Goal: Task Accomplishment & Management: Use online tool/utility

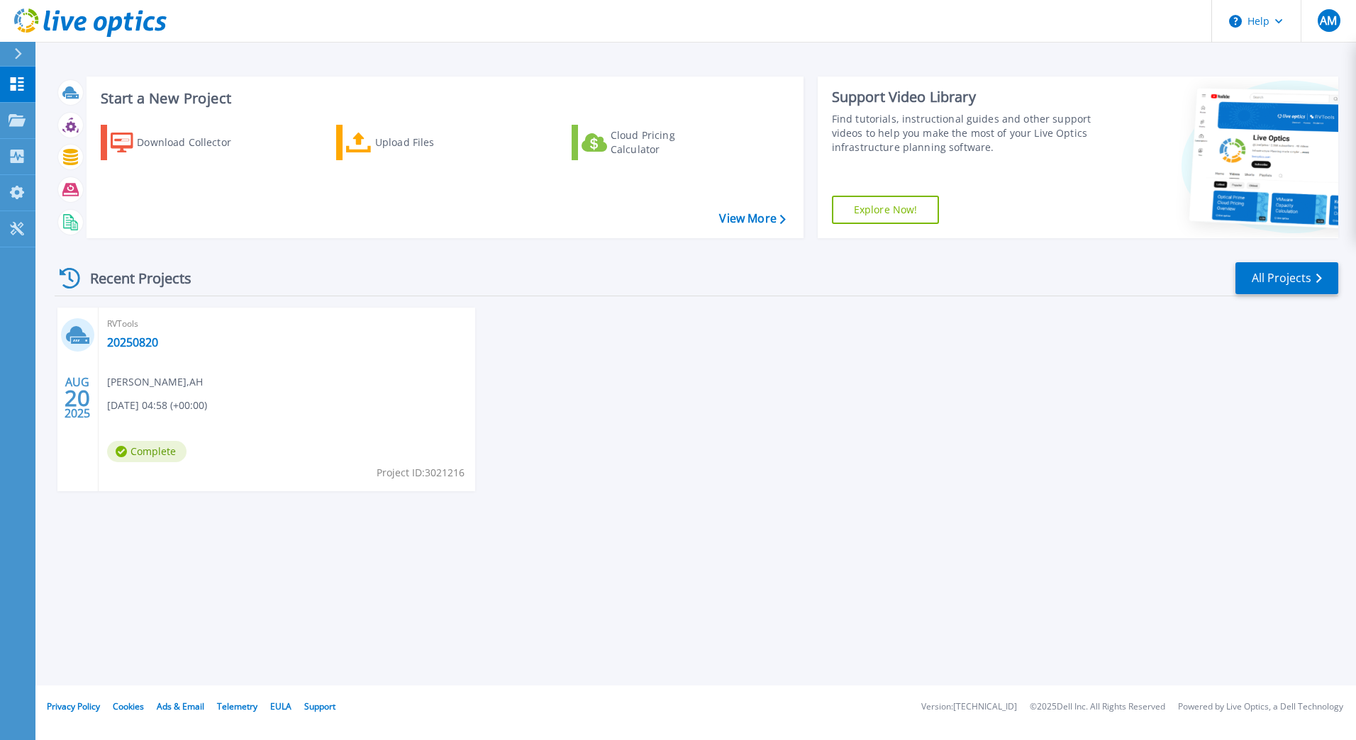
click at [286, 391] on div "RVTools 20250820 Adisorn Mingkhwan , AH 08/20/2025, 04:58 (+00:00) Complete Pro…" at bounding box center [287, 400] width 377 height 184
click at [74, 338] on icon at bounding box center [77, 335] width 23 height 22
click at [74, 401] on span "20" at bounding box center [78, 398] width 26 height 12
click at [74, 403] on span "20" at bounding box center [78, 398] width 26 height 12
click at [264, 386] on div "RVTools 20250820 Adisorn Mingkhwan , AH 08/20/2025, 04:58 (+00:00) Complete Pro…" at bounding box center [287, 400] width 377 height 184
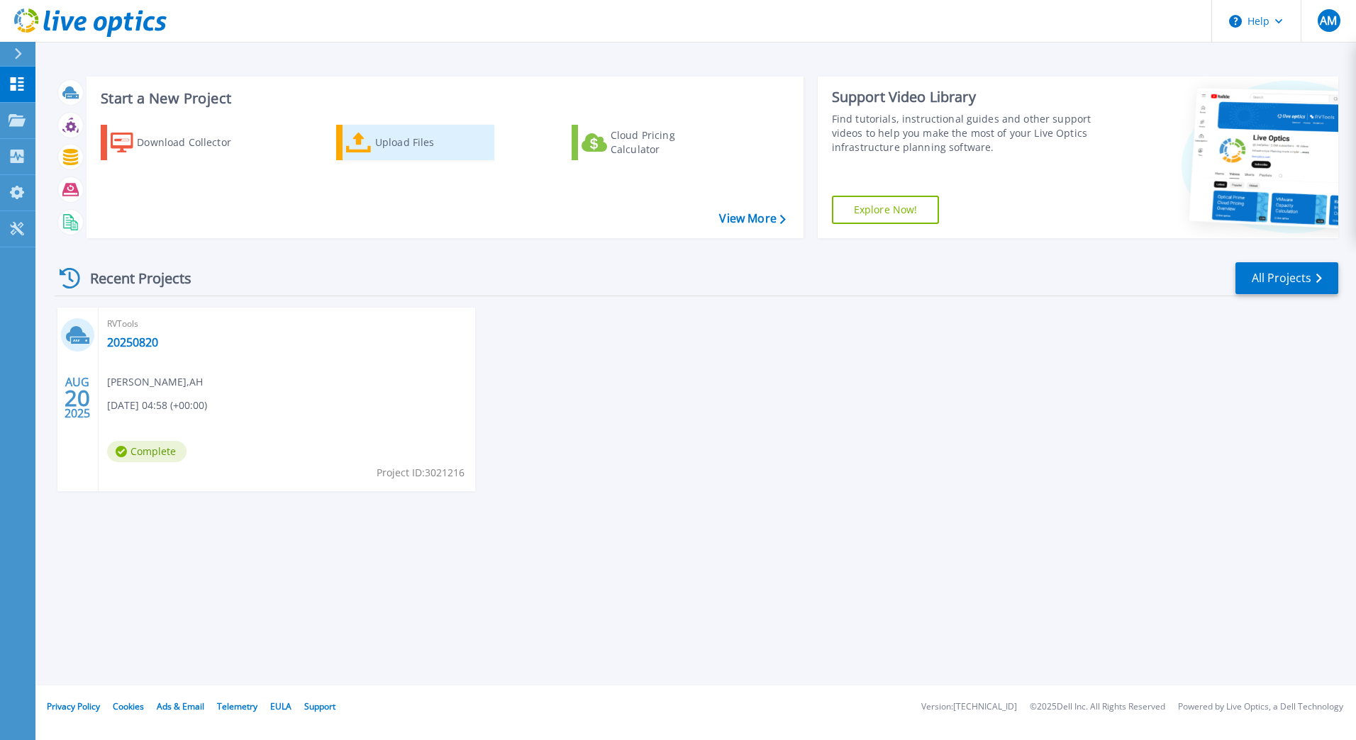
click at [417, 145] on div "Upload Files" at bounding box center [431, 142] width 113 height 28
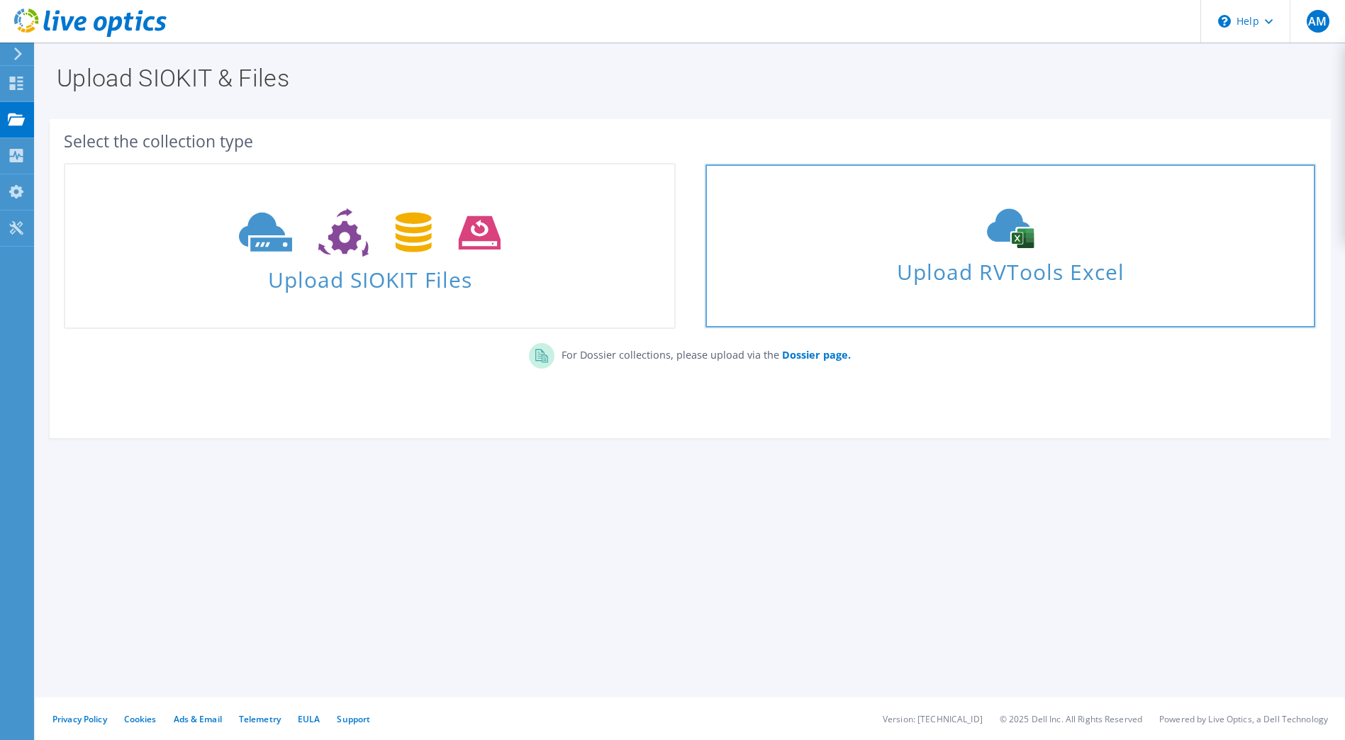
click at [987, 259] on span "Upload RVTools Excel" at bounding box center [1010, 268] width 609 height 30
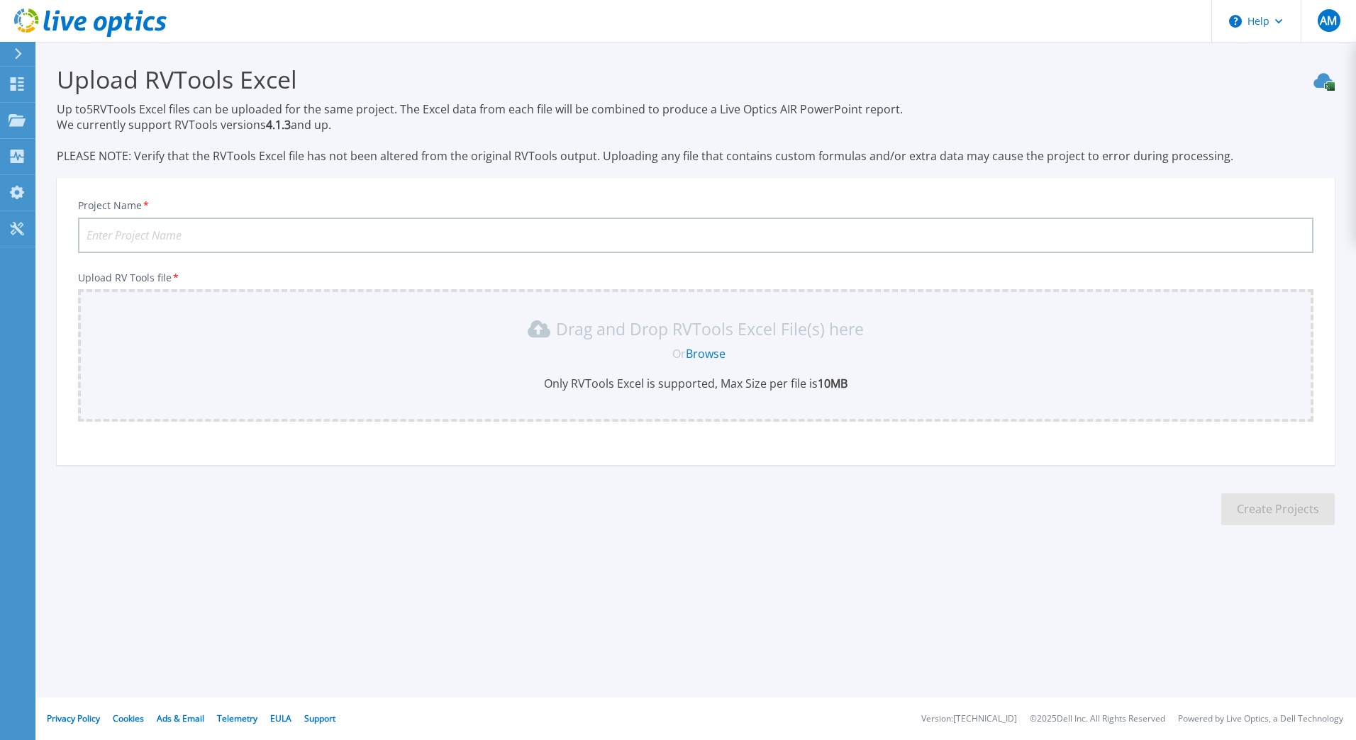
click at [696, 351] on link "Browse" at bounding box center [706, 354] width 40 height 16
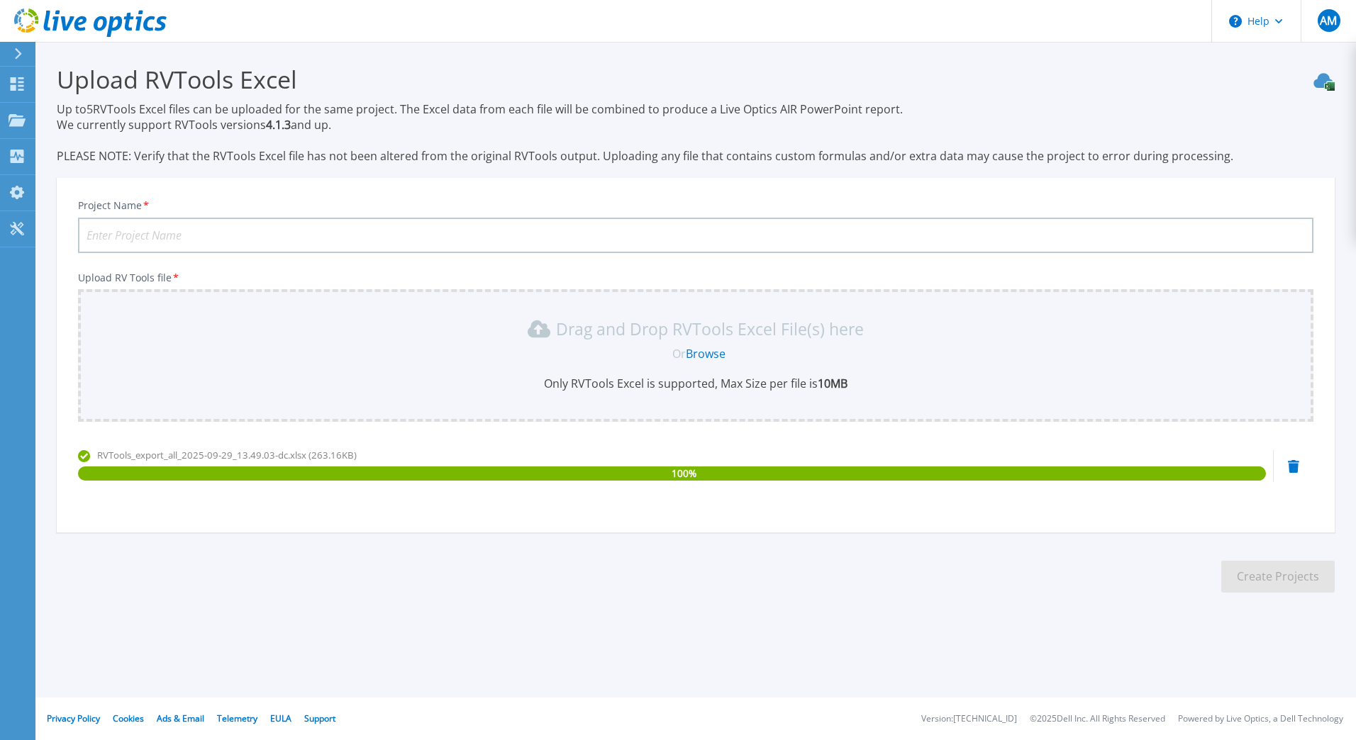
click at [332, 230] on input "Project Name *" at bounding box center [695, 235] width 1235 height 35
type input "Summarize"
click at [1292, 578] on button "Create Projects" at bounding box center [1277, 577] width 113 height 32
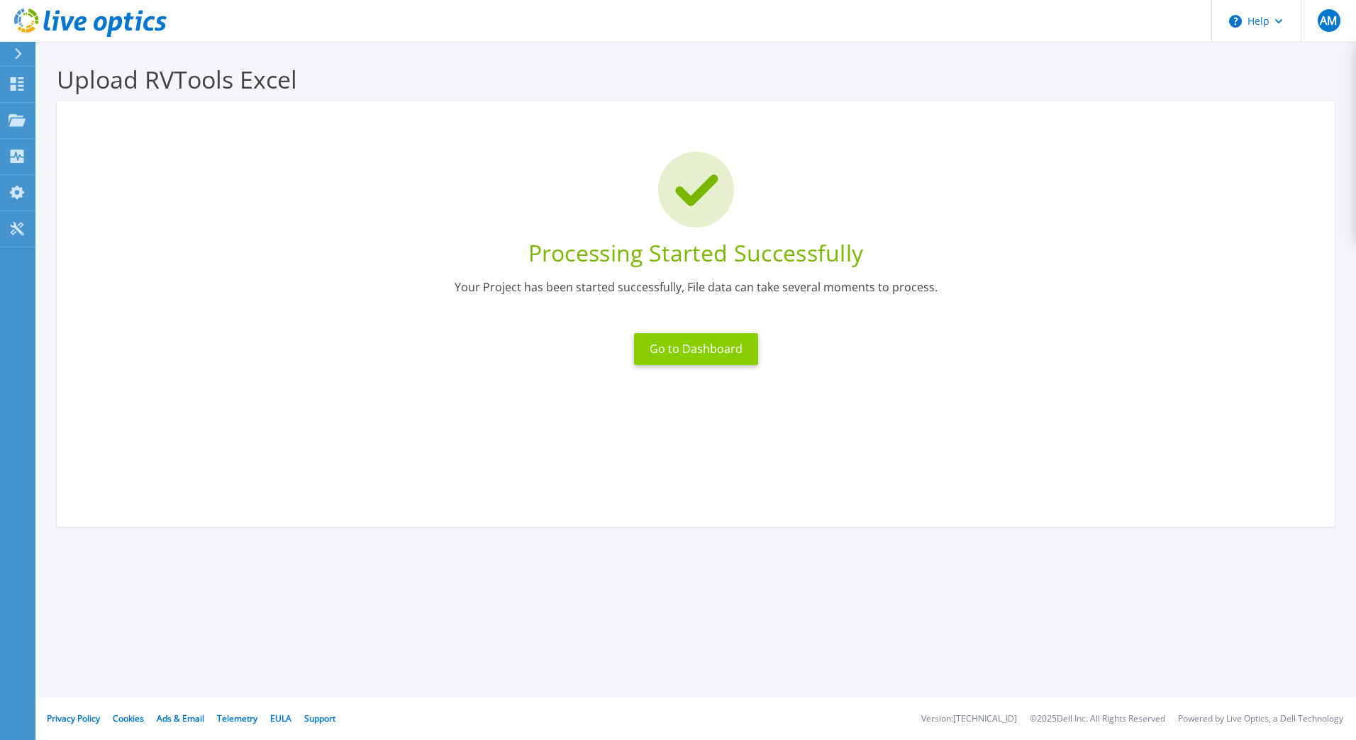
click at [701, 347] on button "Go to Dashboard" at bounding box center [696, 349] width 124 height 32
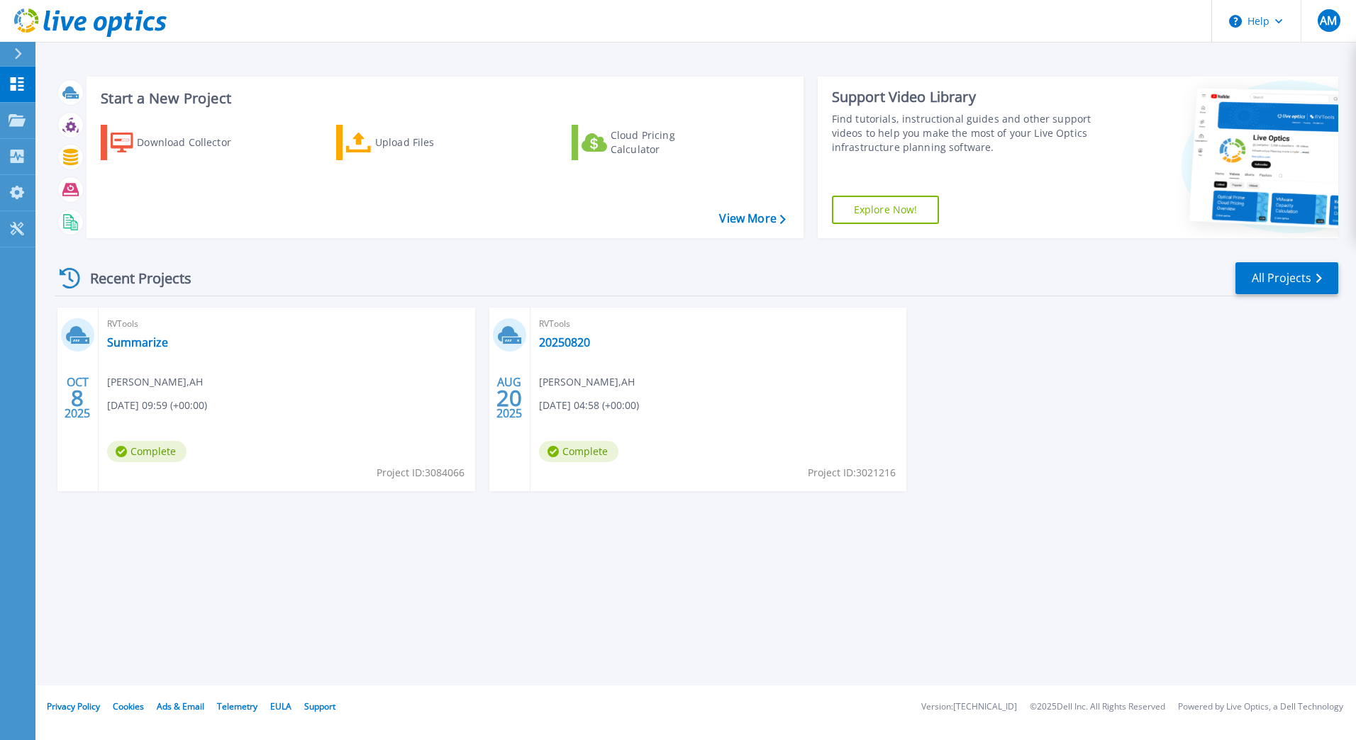
click at [145, 377] on span "Adisorn Mingkhwan , AH" at bounding box center [155, 382] width 96 height 16
click at [152, 334] on div "RVTools Summarize Adisorn Mingkhwan , AH 10/08/2025, 09:59 (+00:00) Complete Pr…" at bounding box center [287, 400] width 377 height 184
click at [166, 357] on div "RVTools Summarize Adisorn Mingkhwan , AH 10/08/2025, 09:59 (+00:00) Complete Pr…" at bounding box center [287, 400] width 377 height 184
click at [127, 341] on link "Summarize" at bounding box center [137, 342] width 61 height 14
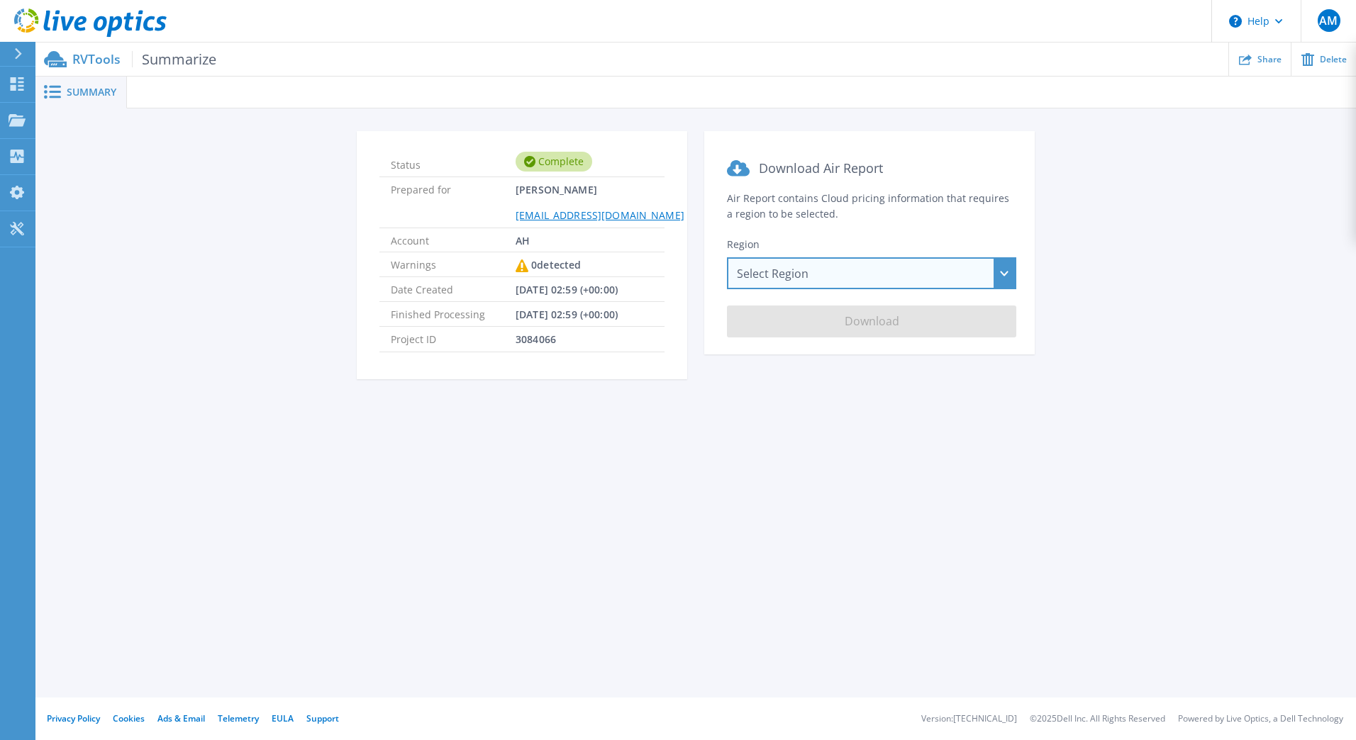
click at [851, 274] on div "Select Region [GEOGRAPHIC_DATA] ([GEOGRAPHIC_DATA]) [GEOGRAPHIC_DATA] ([GEOGRAP…" at bounding box center [871, 273] width 289 height 32
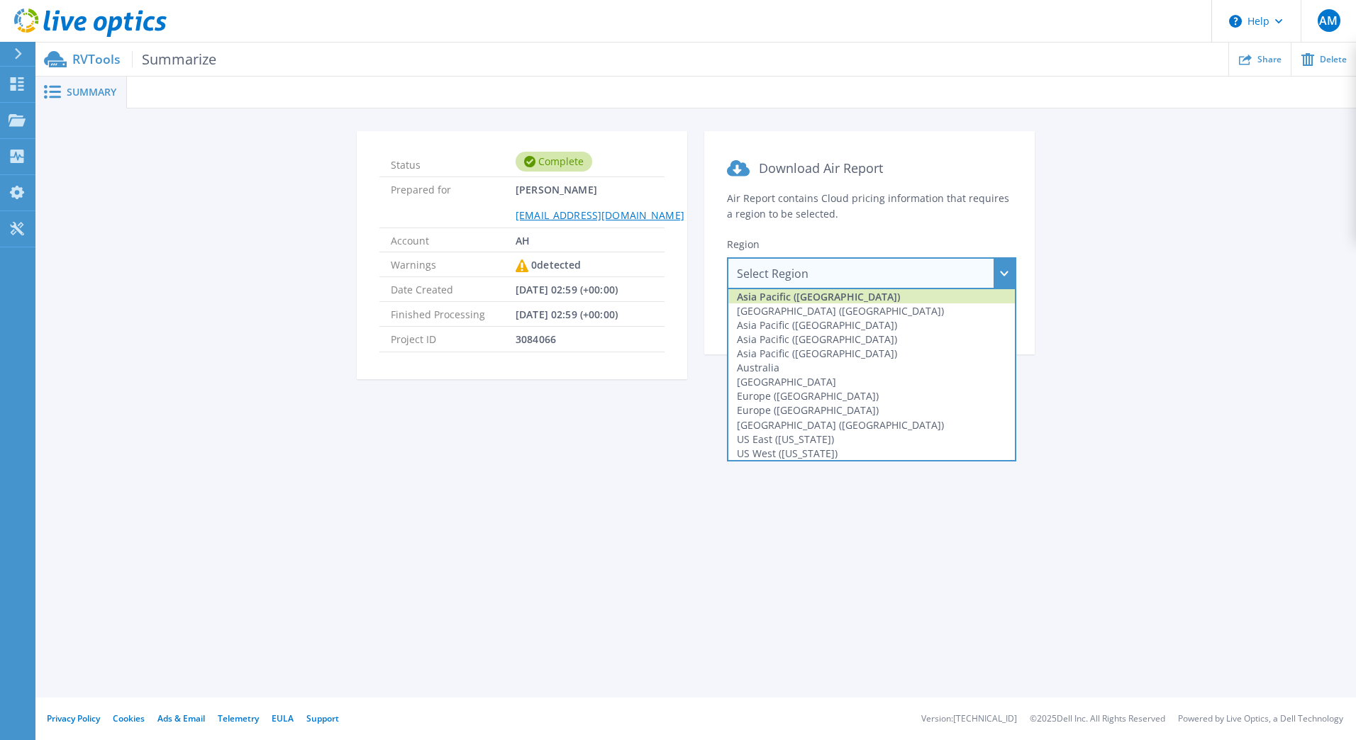
click at [869, 298] on div "Asia Pacific ([GEOGRAPHIC_DATA])" at bounding box center [871, 296] width 286 height 14
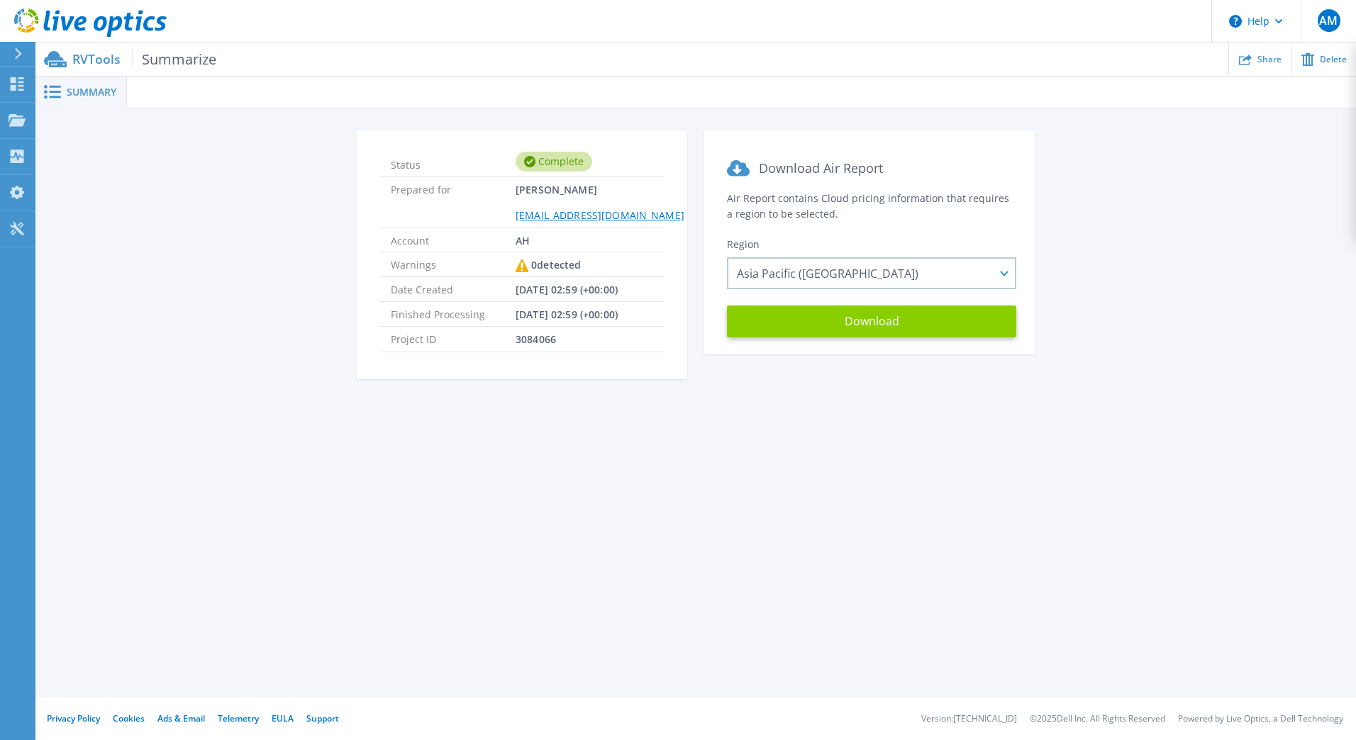
click at [897, 321] on button "Download" at bounding box center [871, 322] width 289 height 32
click at [651, 668] on div "Summary Status Complete Prepared for Adisorn Mingkhwan adisorn.mi@aapico.com Ac…" at bounding box center [695, 349] width 1320 height 698
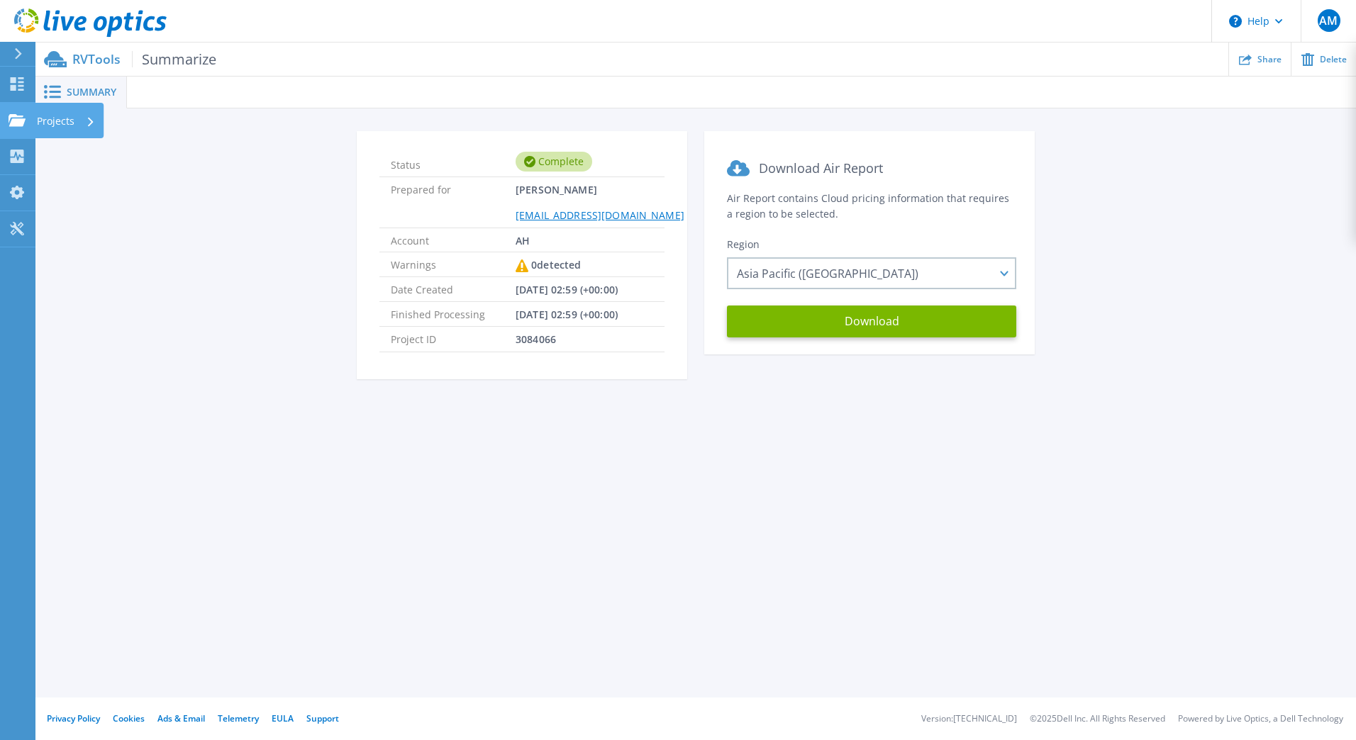
click at [7, 121] on link "Projects Projects" at bounding box center [17, 121] width 35 height 36
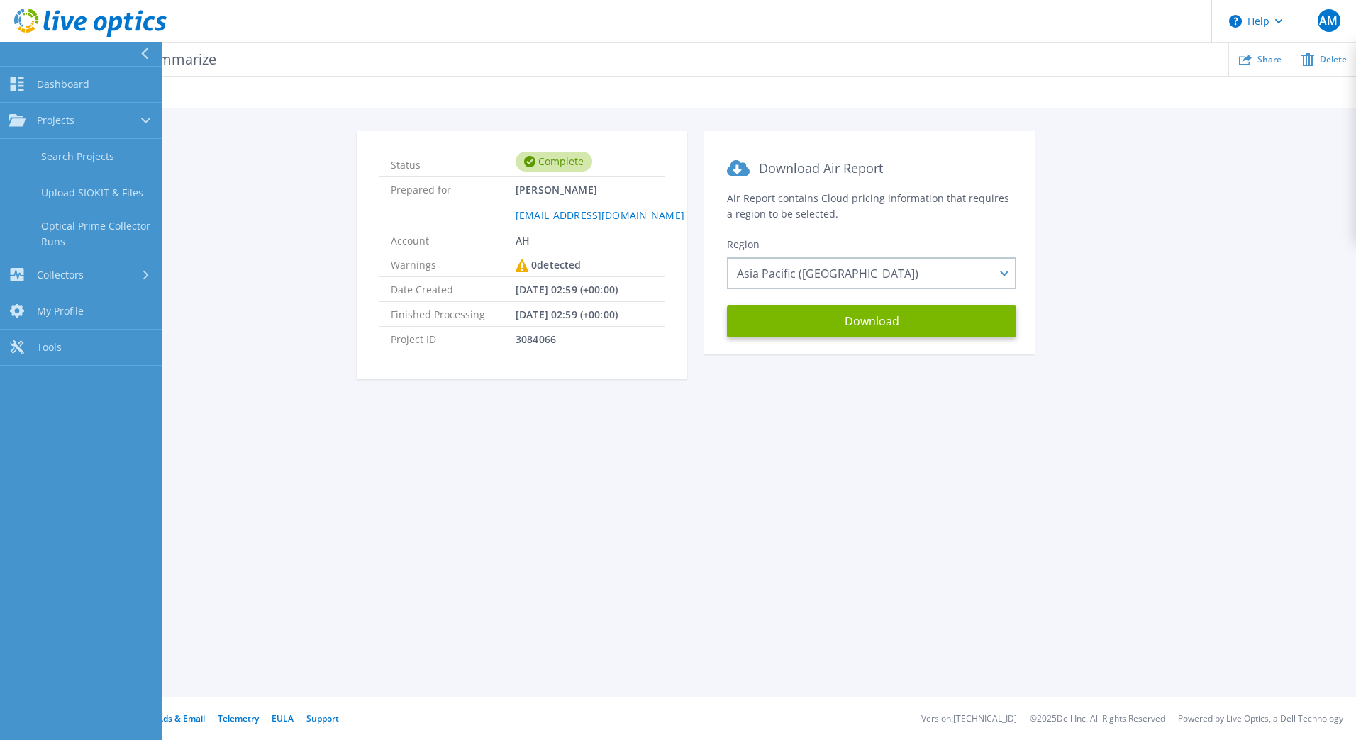
click at [205, 155] on div "Status Complete Prepared for Adisorn Mingkhwan adisorn.mi@aapico.com Account AH…" at bounding box center [696, 263] width 1278 height 265
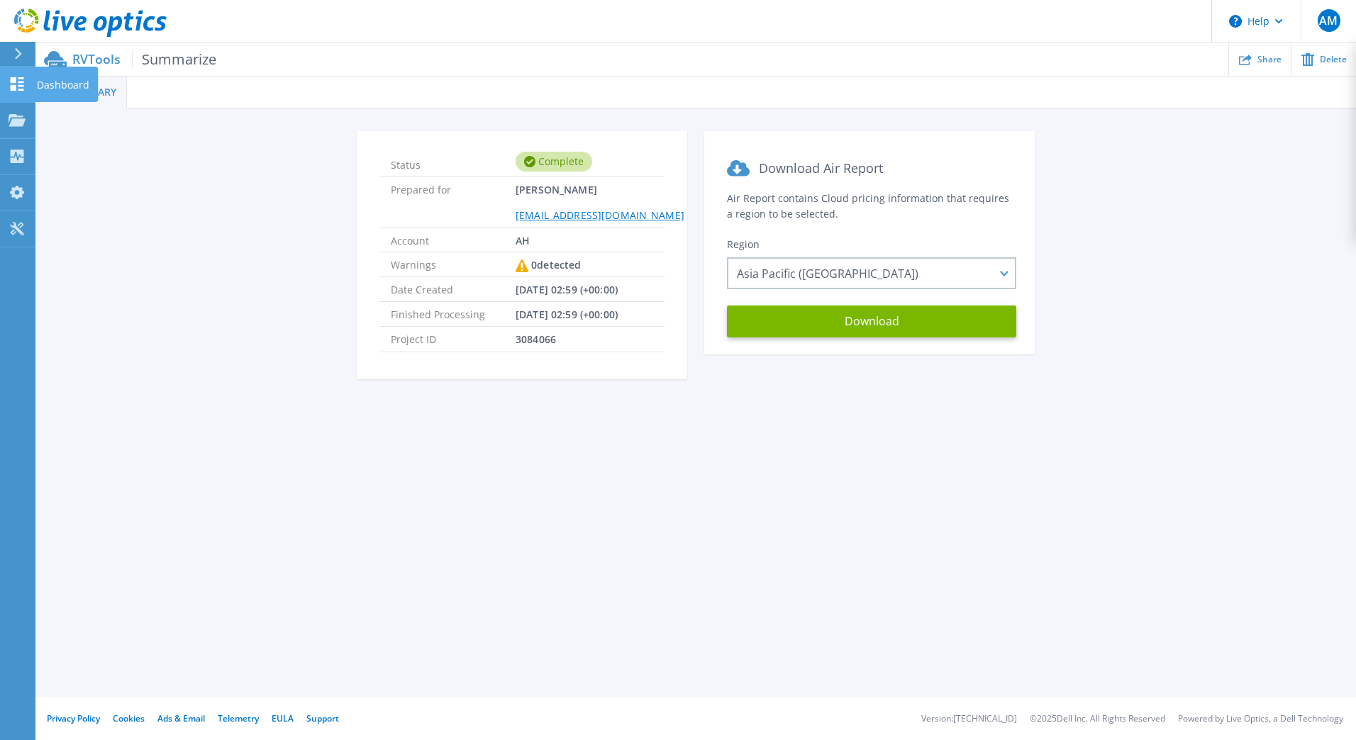
click at [22, 80] on icon at bounding box center [17, 83] width 17 height 13
